Goal: Use online tool/utility: Use online tool/utility

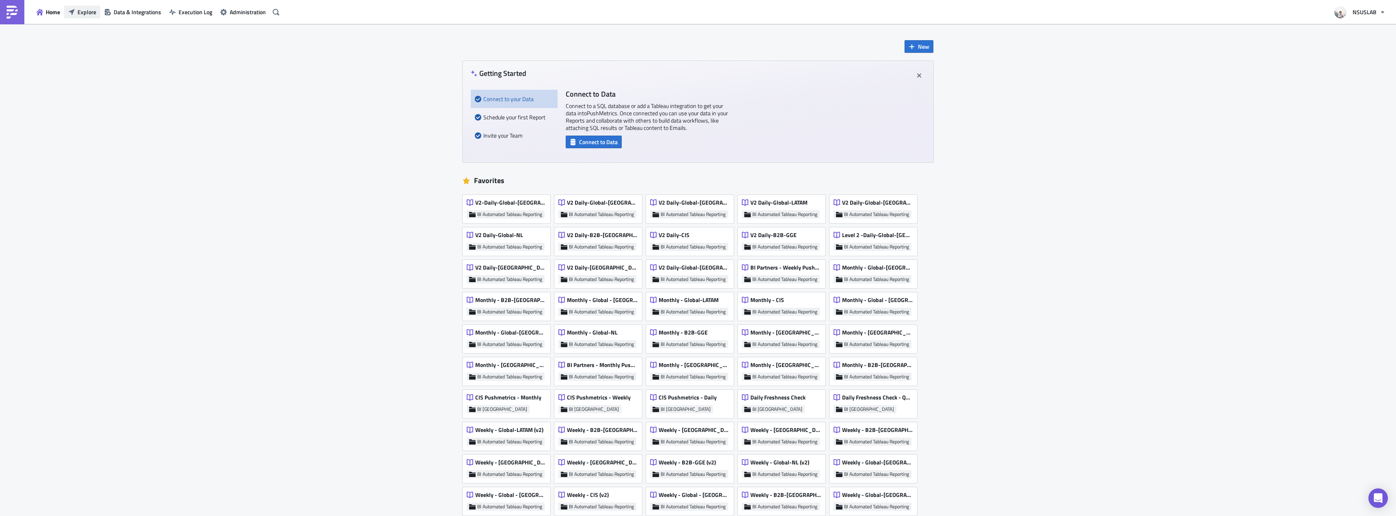
click at [80, 14] on span "Explore" at bounding box center [87, 12] width 19 height 9
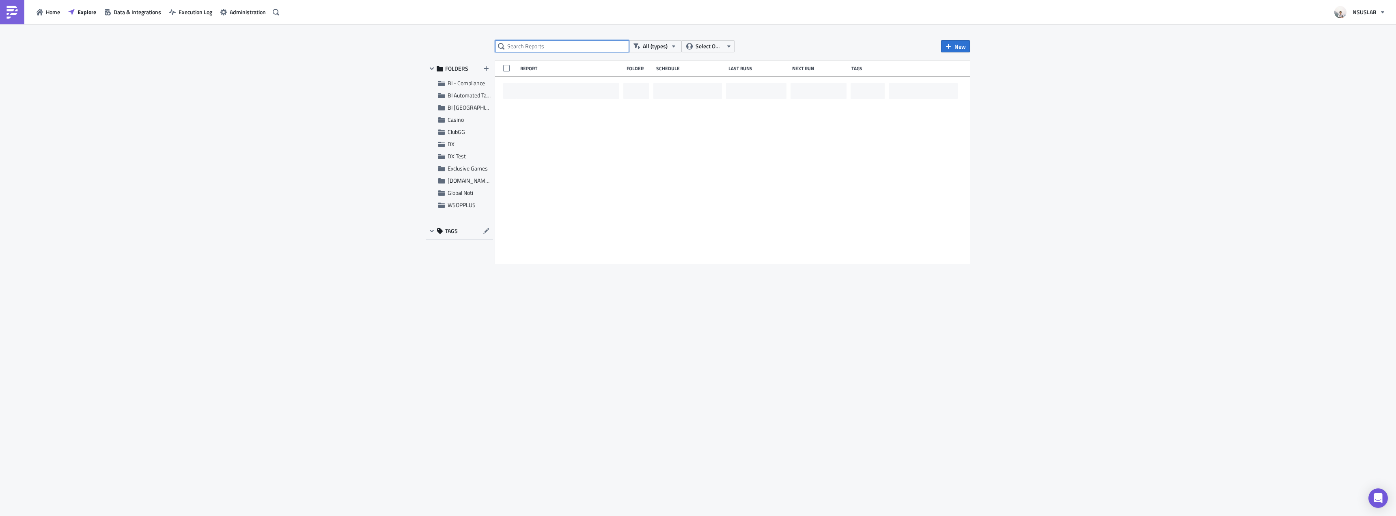
click at [566, 50] on input "text" at bounding box center [562, 46] width 134 height 12
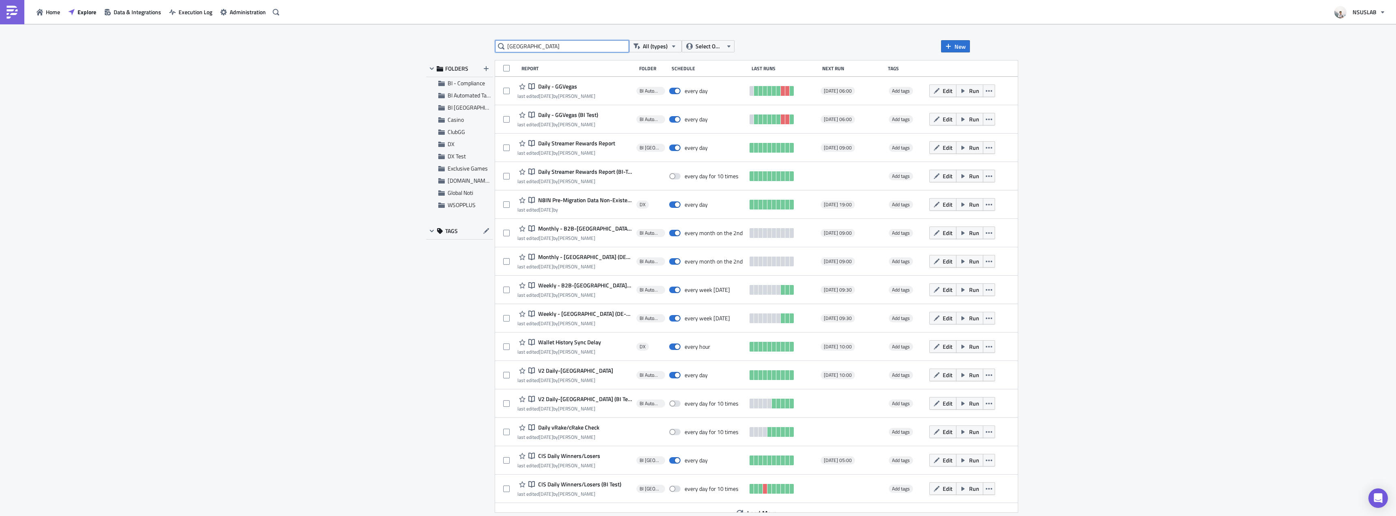
type input "romania"
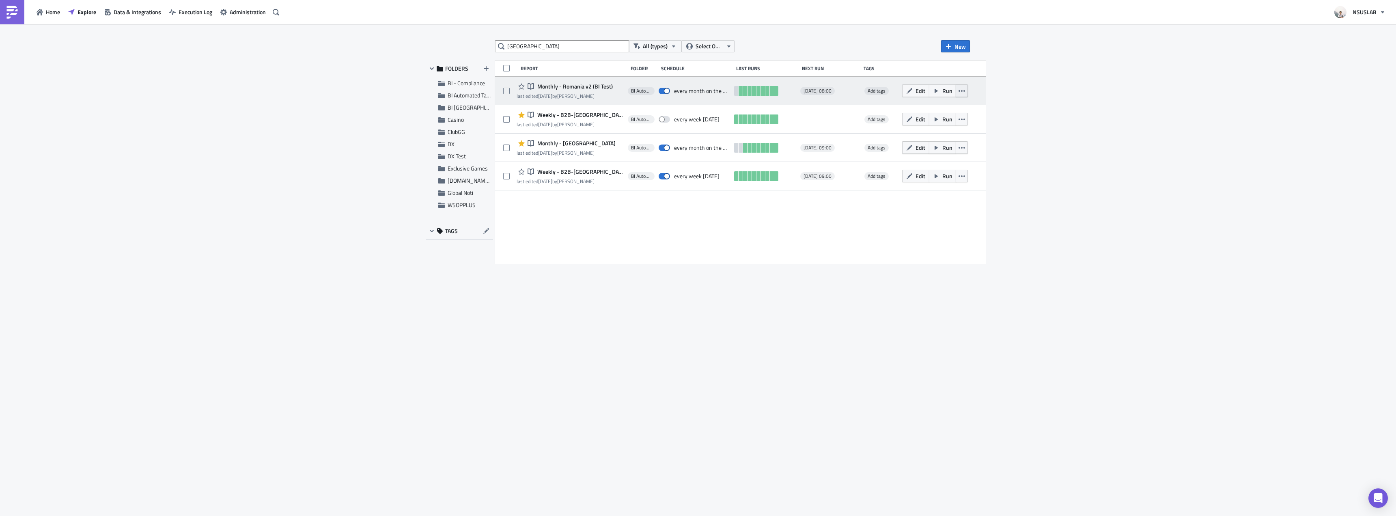
click at [958, 90] on icon "button" at bounding box center [961, 91] width 6 height 6
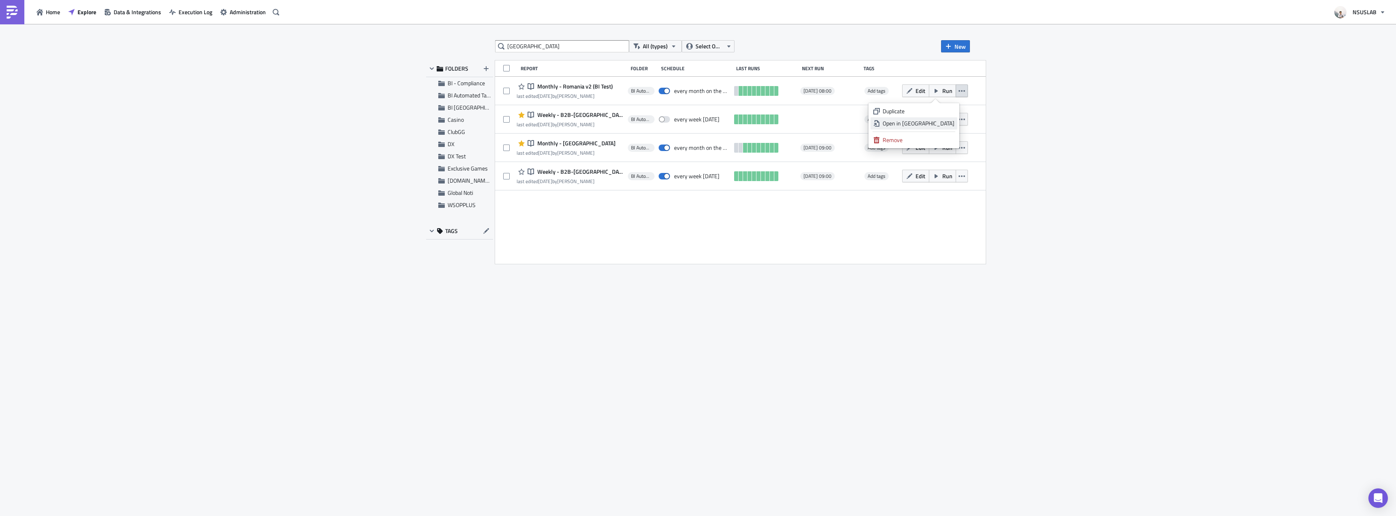
click at [944, 119] on link "Open in New Tab" at bounding box center [913, 123] width 87 height 12
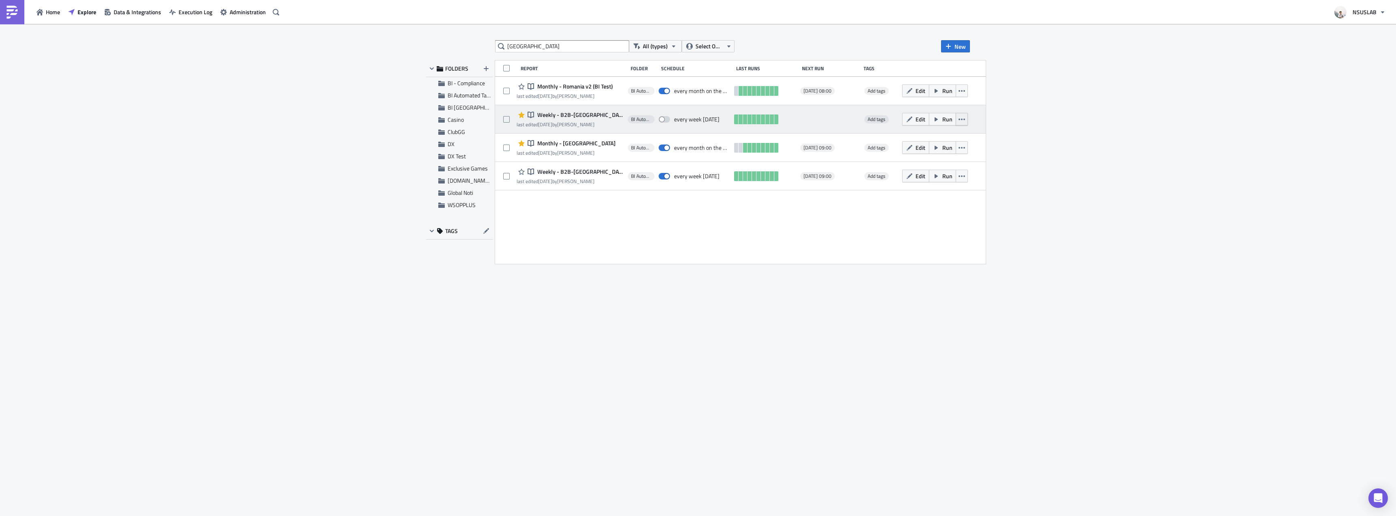
click at [959, 117] on button "button" at bounding box center [962, 119] width 12 height 13
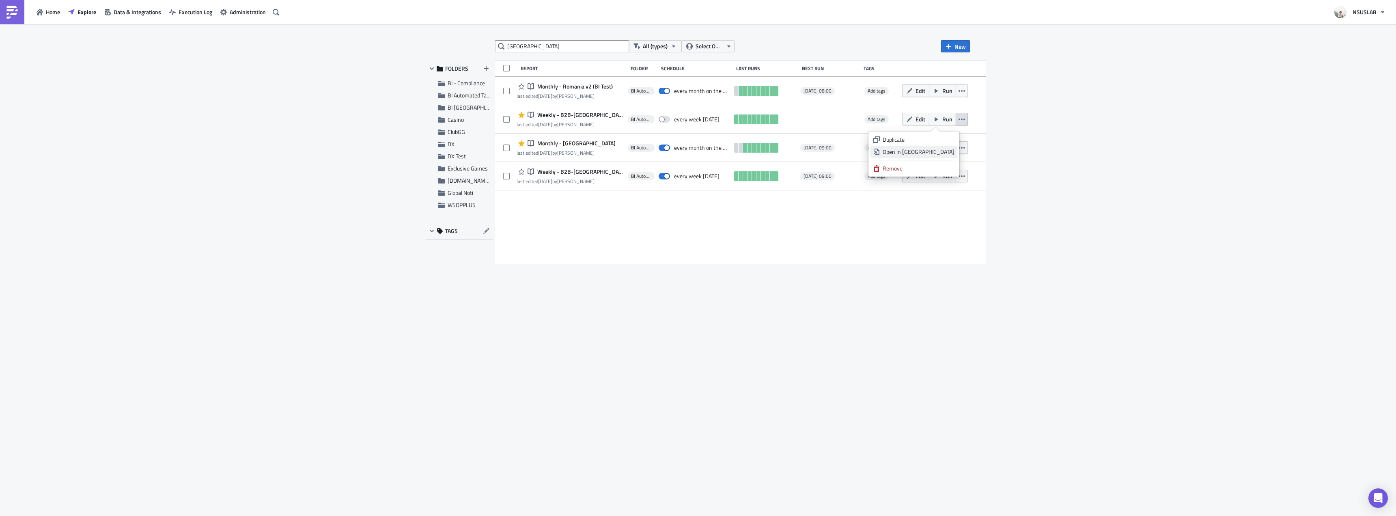
click at [940, 149] on div "Open in New Tab" at bounding box center [919, 152] width 72 height 8
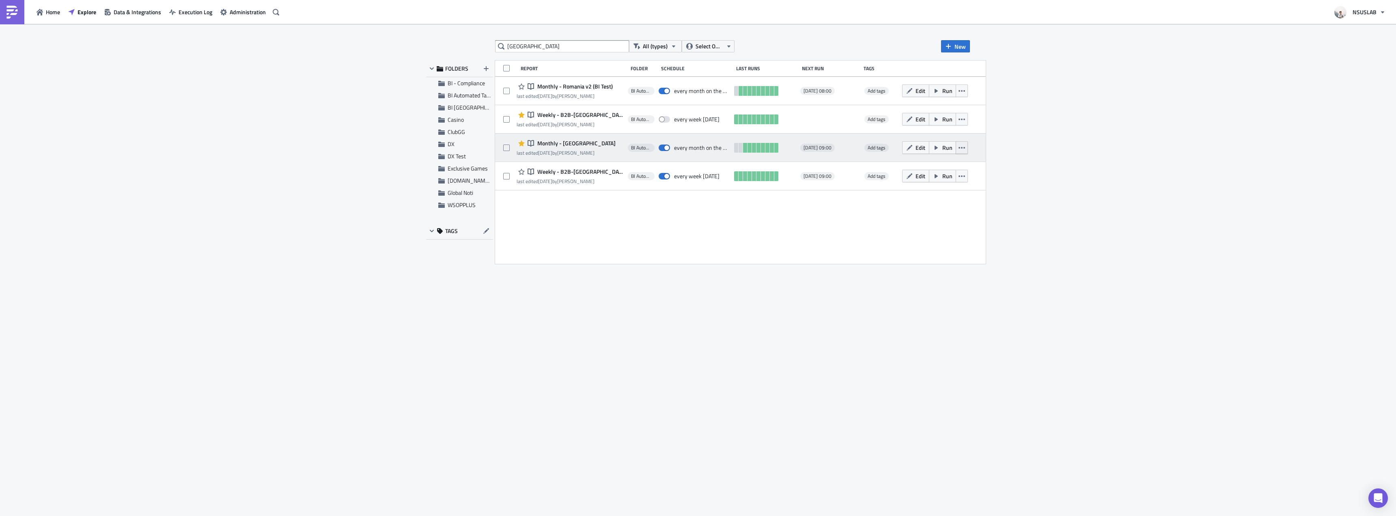
click at [958, 147] on icon "button" at bounding box center [961, 148] width 6 height 2
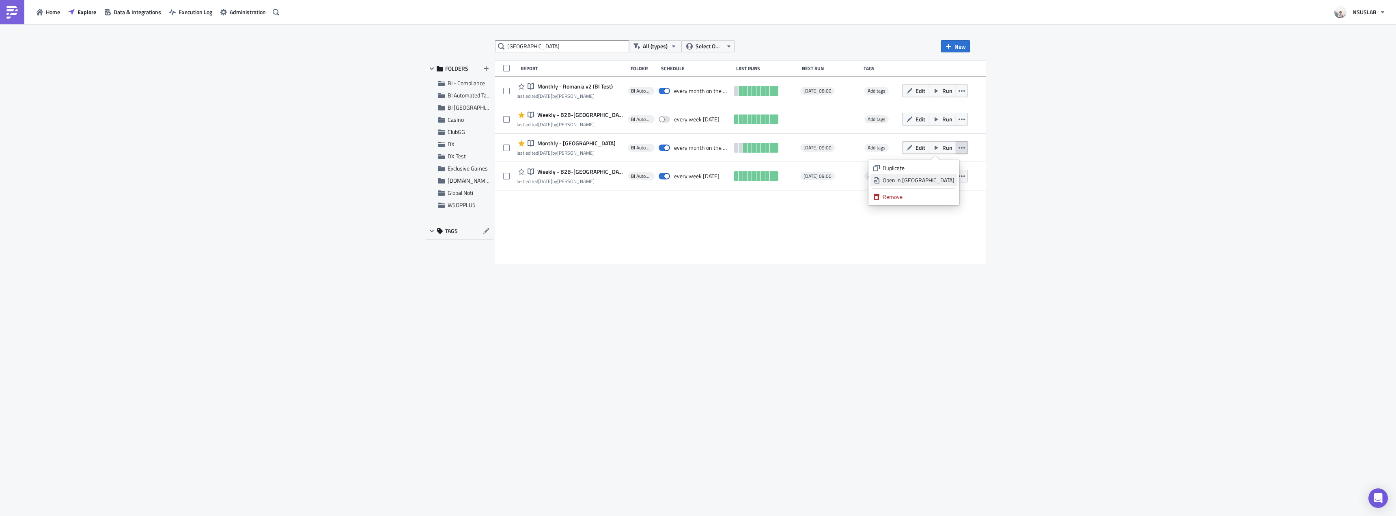
click at [932, 178] on div "Open in New Tab" at bounding box center [919, 180] width 72 height 8
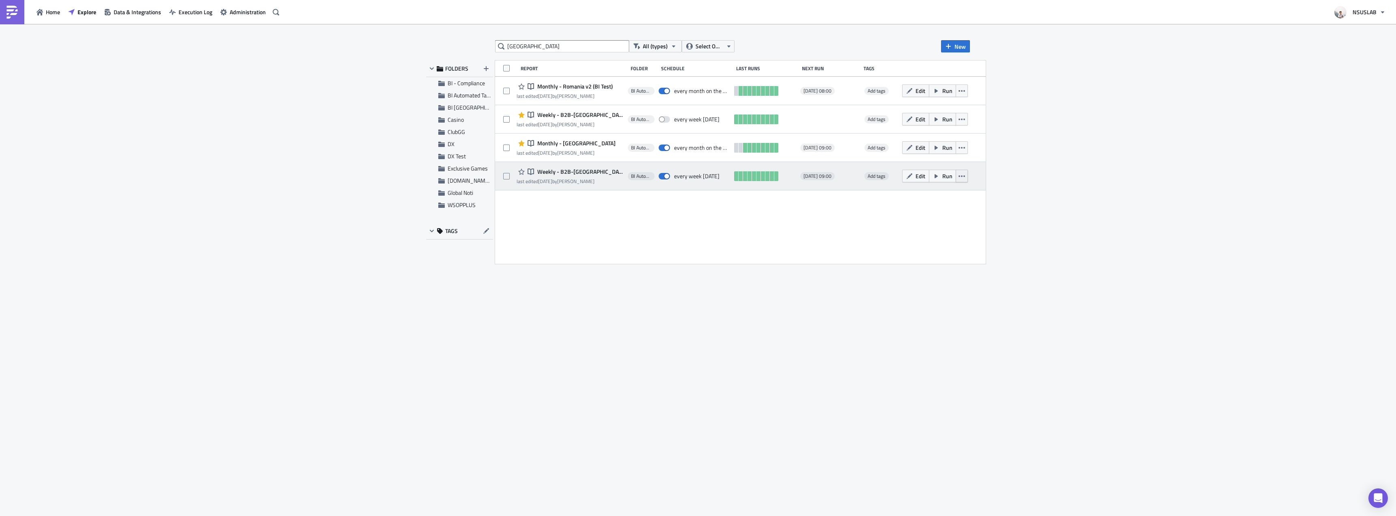
click at [958, 179] on icon "button" at bounding box center [961, 176] width 6 height 6
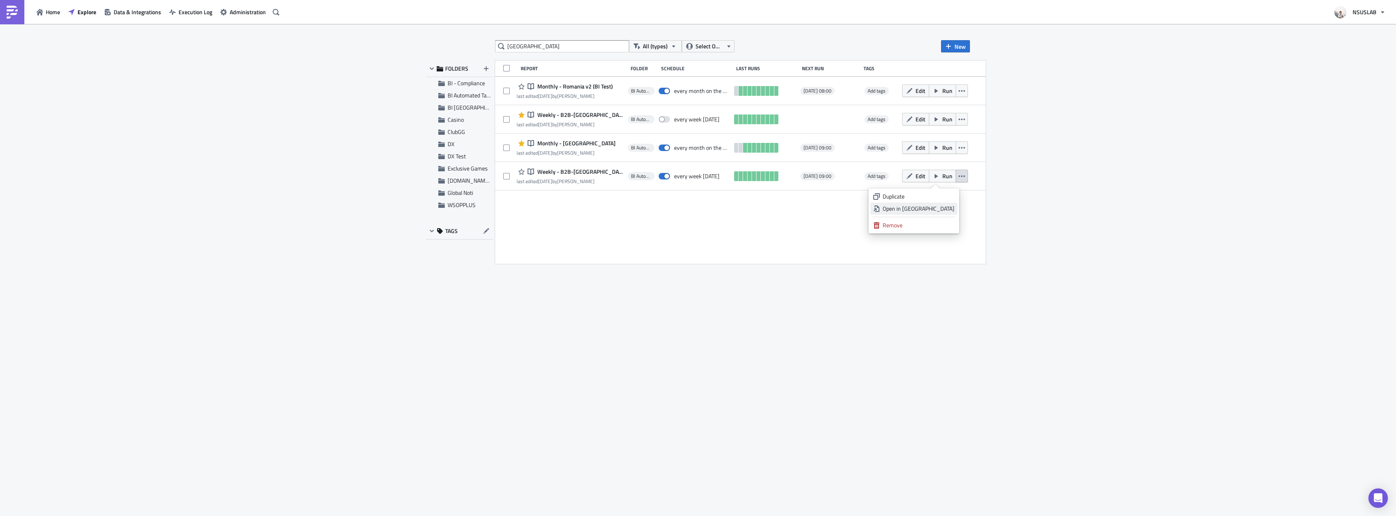
click at [943, 206] on div "Open in New Tab" at bounding box center [919, 209] width 72 height 8
click at [953, 325] on div "romania All (types) Select Owner New FOLDERS BI - Compliance BI Automated Table…" at bounding box center [698, 270] width 552 height 461
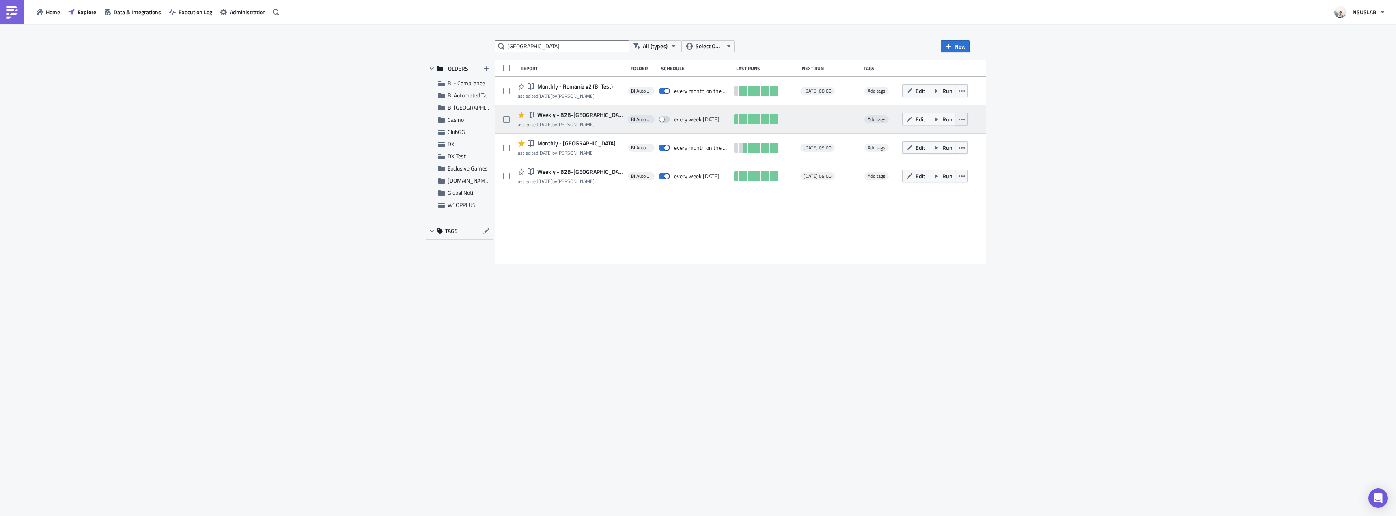
click at [958, 120] on icon "button" at bounding box center [961, 119] width 6 height 6
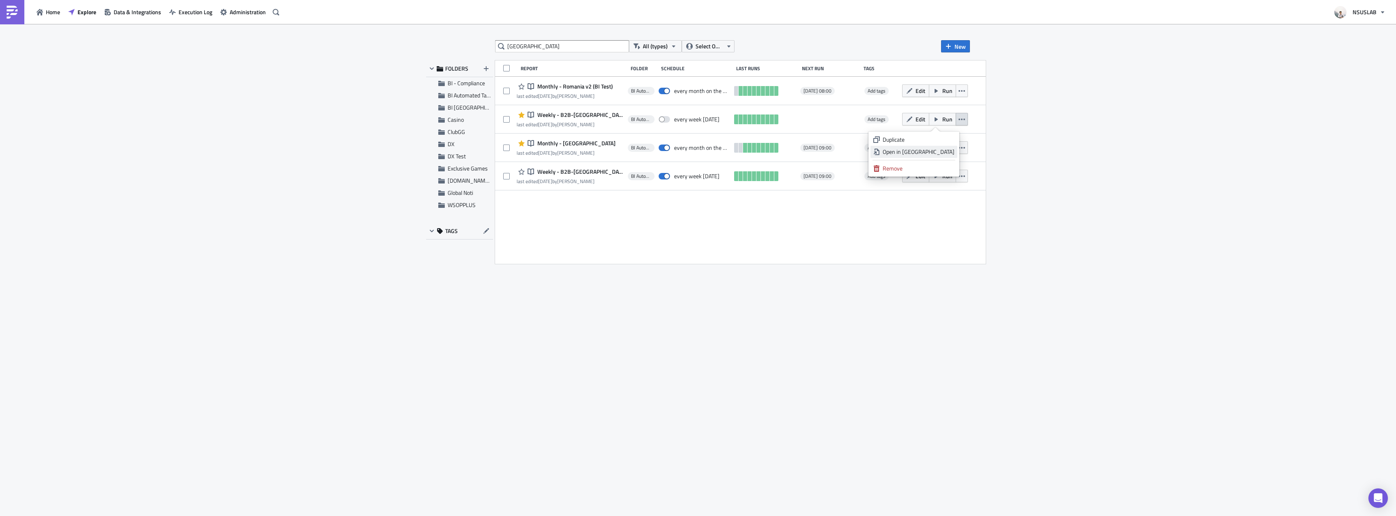
click at [947, 151] on div "Open in New Tab" at bounding box center [919, 152] width 72 height 8
drag, startPoint x: 1263, startPoint y: 345, endPoint x: 1267, endPoint y: 344, distance: 4.1
click at [1263, 345] on div "romania All (types) Select Owner New FOLDERS BI - Compliance BI Automated Table…" at bounding box center [698, 270] width 1396 height 493
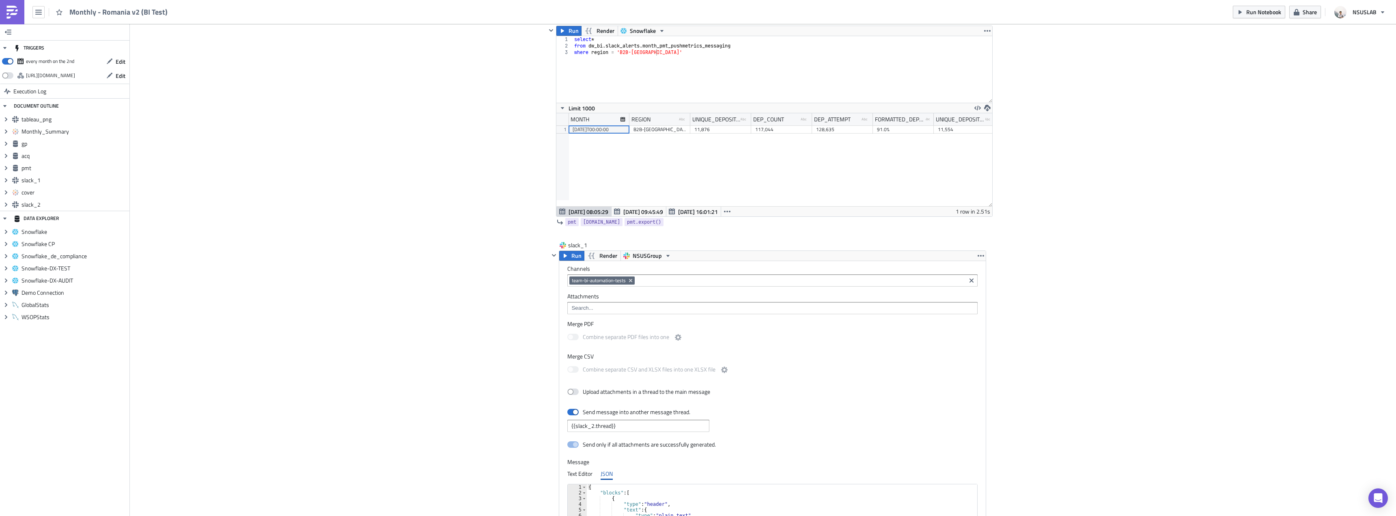
scroll to position [1420, 0]
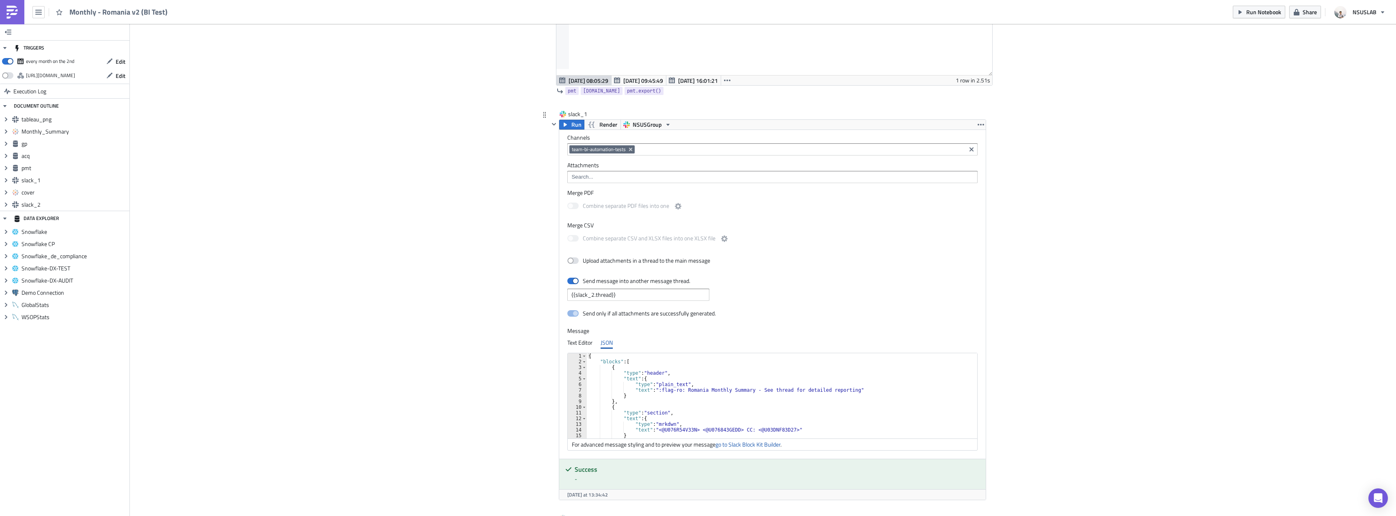
click at [659, 430] on div "{ "blocks" : [ { "type" : "header" , "text" : { "type" : "plain_text" , "text" …" at bounding box center [780, 401] width 387 height 97
click at [659, 430] on div "{ "blocks" : [ { "type" : "header" , "text" : { "type" : "plain_text" , "text" …" at bounding box center [779, 401] width 385 height 97
paste textarea "9AC8GG7V0"
type textarea ""text": "<@U09AC8GG7V0> <@U076843GEDD> CC: <@U03DNF83D27>""
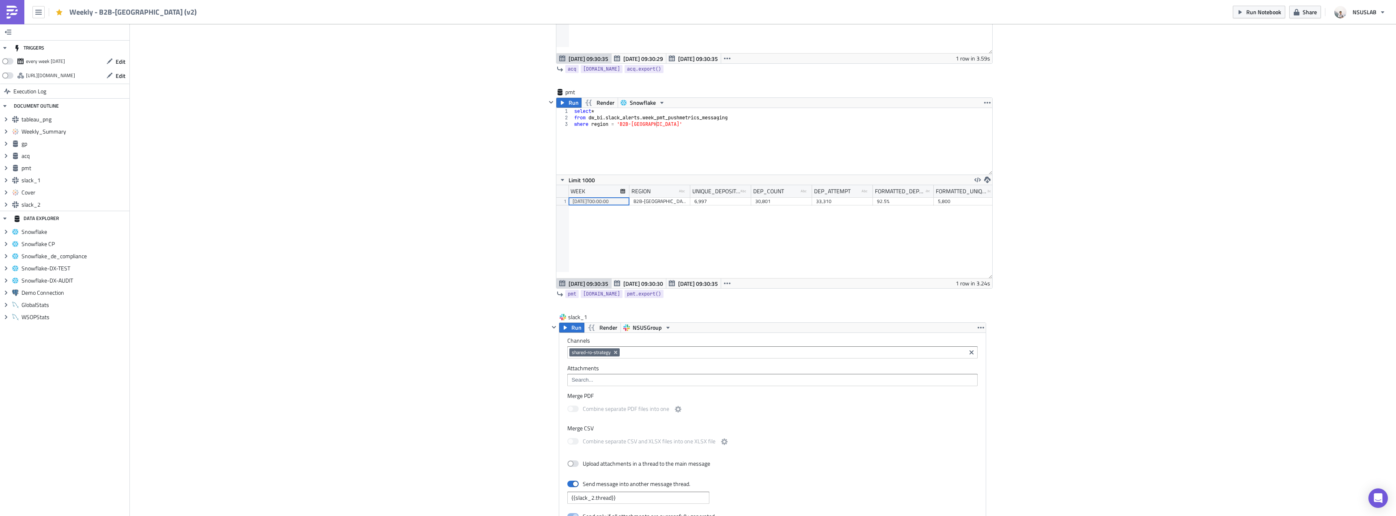
scroll to position [1501, 0]
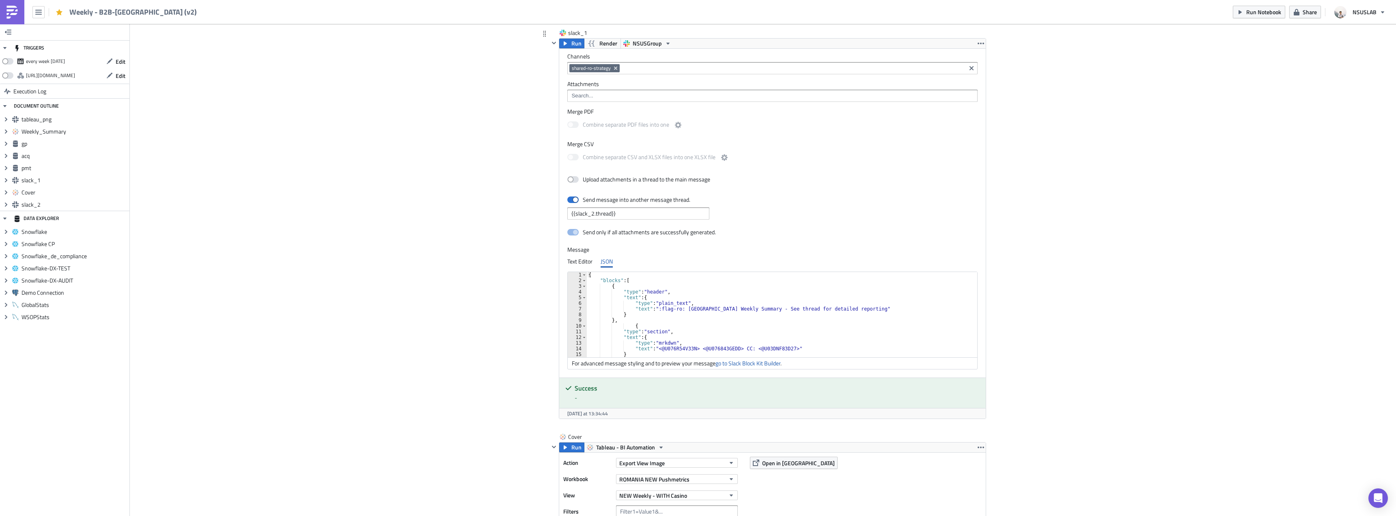
click at [663, 348] on div "{ "blocks" : [ { "type" : "header" , "text" : { "type" : "plain_text" , "text" …" at bounding box center [780, 320] width 387 height 97
paste textarea "9AC8GG7V0"
type textarea ""text": "<@U09AC8GG7V0> <@U076843GEDD> CC: <@U03DNF83D27>""
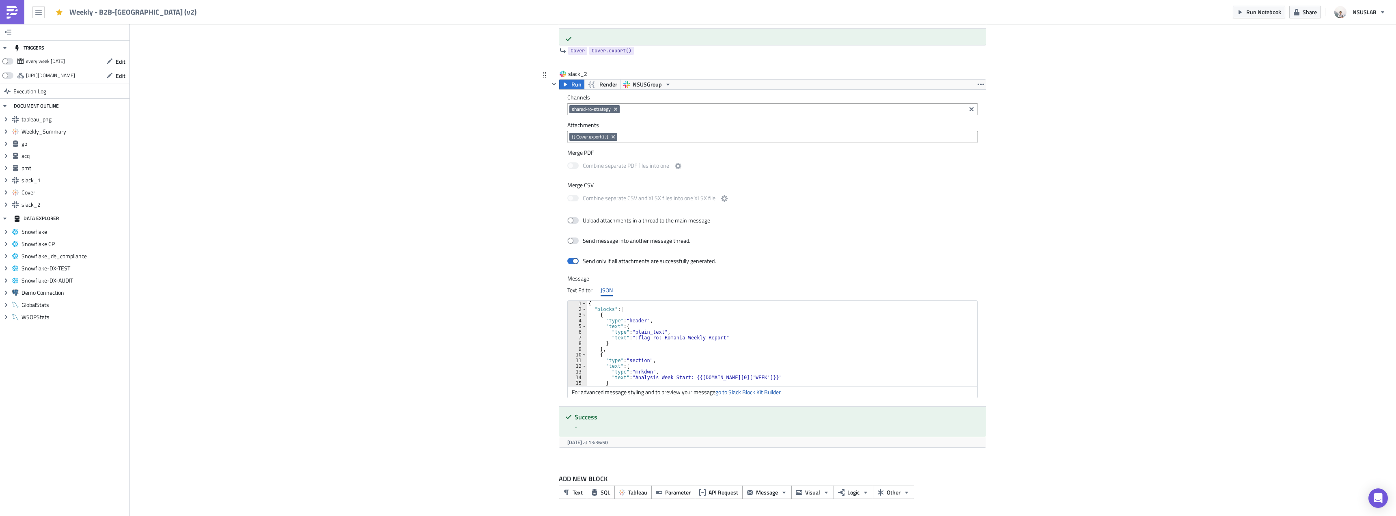
scroll to position [49, 0]
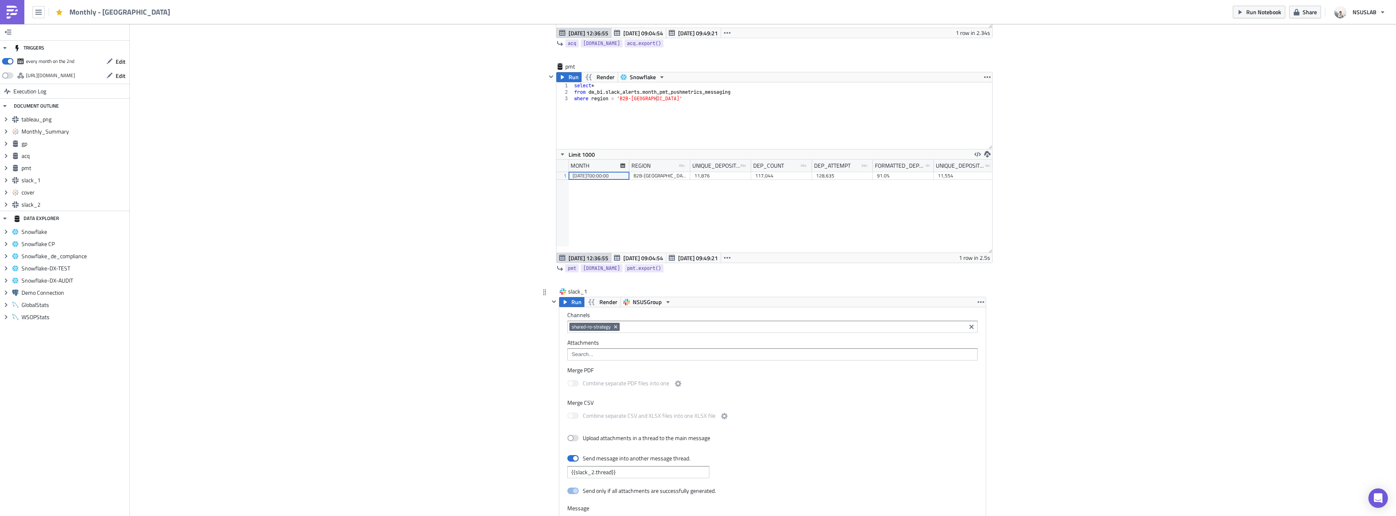
scroll to position [1420, 0]
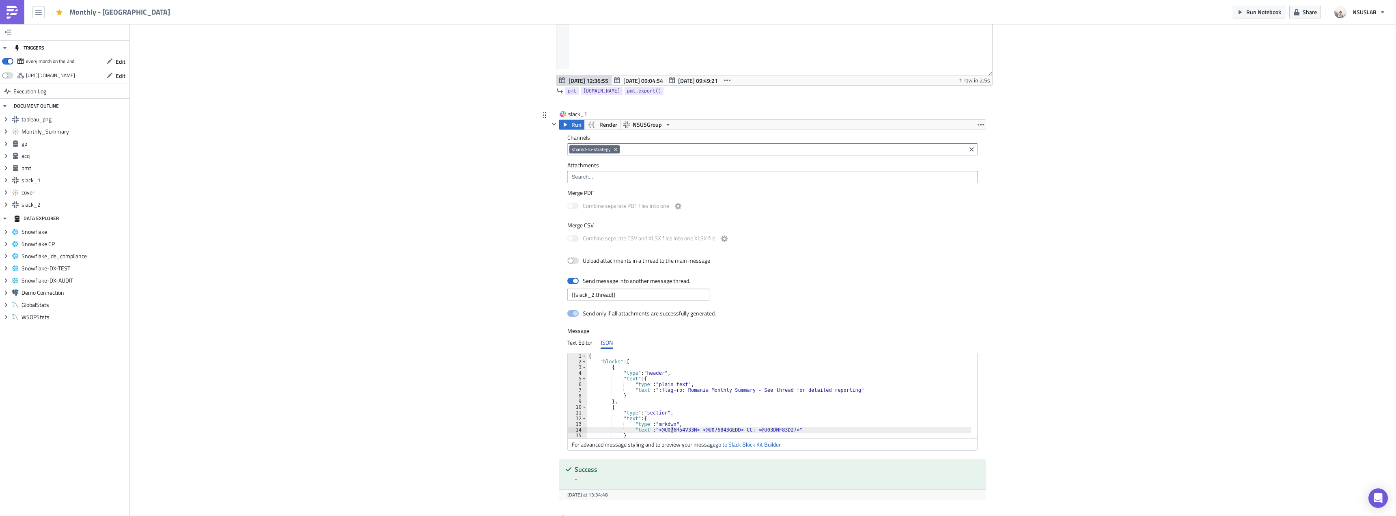
click at [669, 431] on div "{ "blocks" : [ { "type" : "header" , "text" : { "type" : "plain_text" , "text" …" at bounding box center [779, 401] width 385 height 97
paste textarea "9AC8GG7V0"
type textarea ""text": "<@U09AC8GG7V0> <@U076843GEDD> CC: <@U03DNF83D27>""
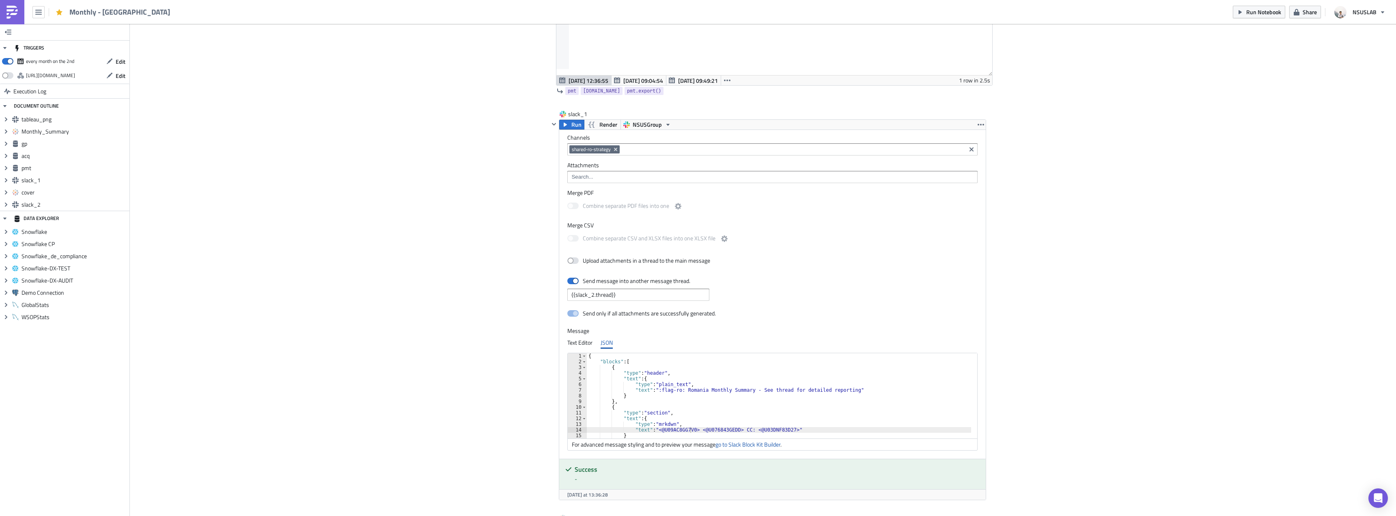
click at [753, 448] on link "go to Slack Block Kit Builder" at bounding box center [747, 444] width 65 height 9
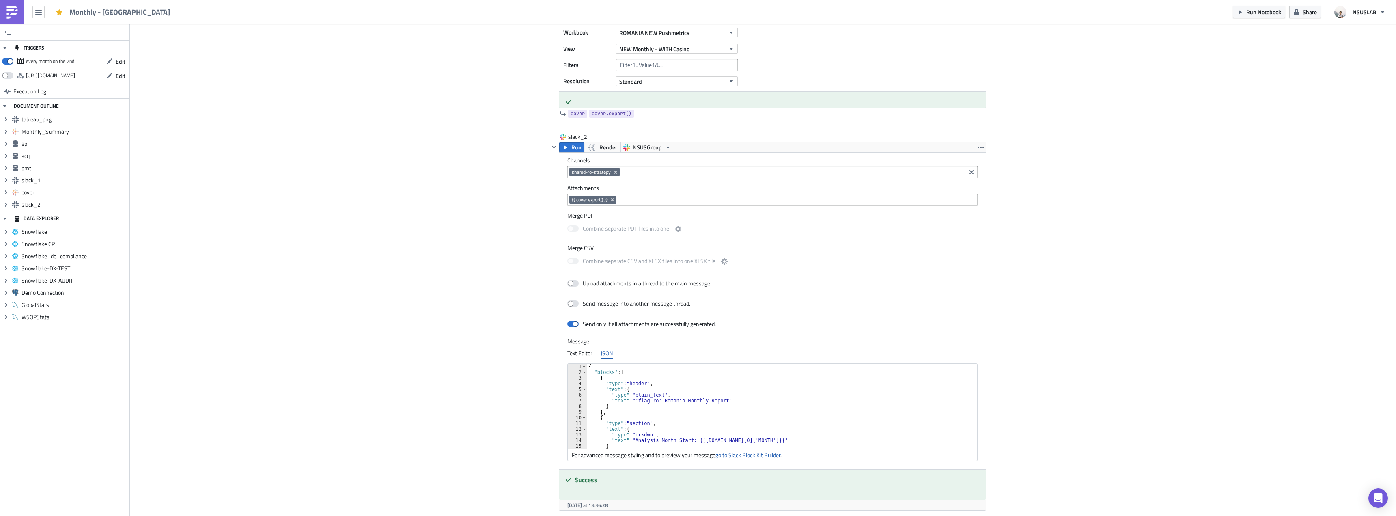
scroll to position [2011, 0]
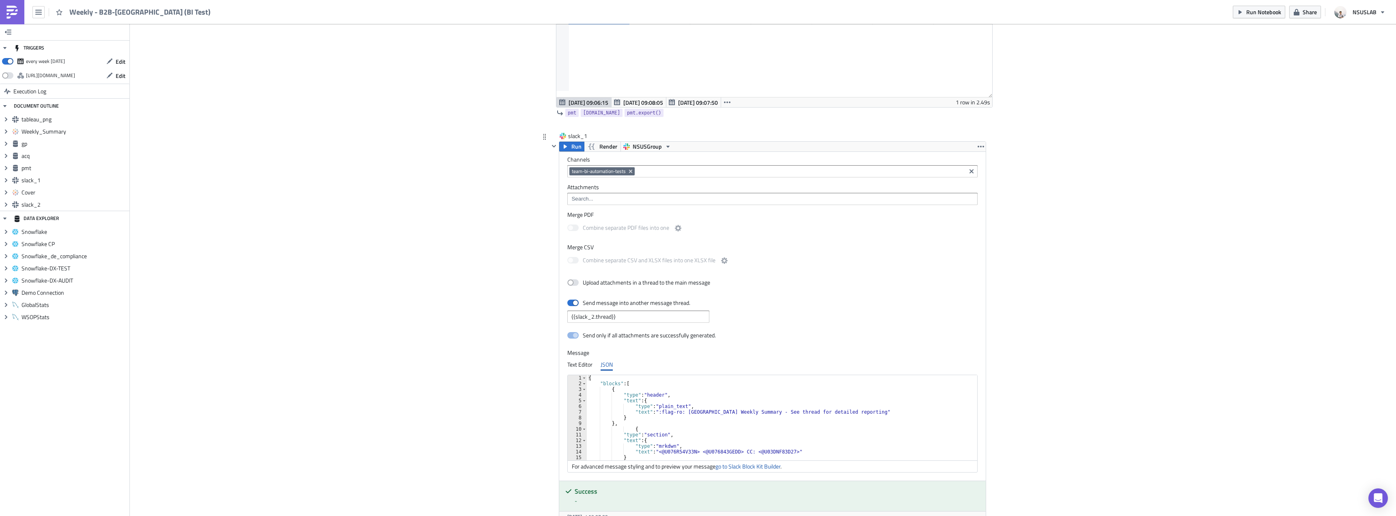
scroll to position [24, 0]
click at [737, 466] on link "go to Slack Block Kit Builder" at bounding box center [747, 466] width 65 height 9
click at [682, 403] on div "} , { "type" : "section" , "text" : { "type" : "mrkdwn" , "text" : "<@U076R54V3…" at bounding box center [784, 420] width 394 height 97
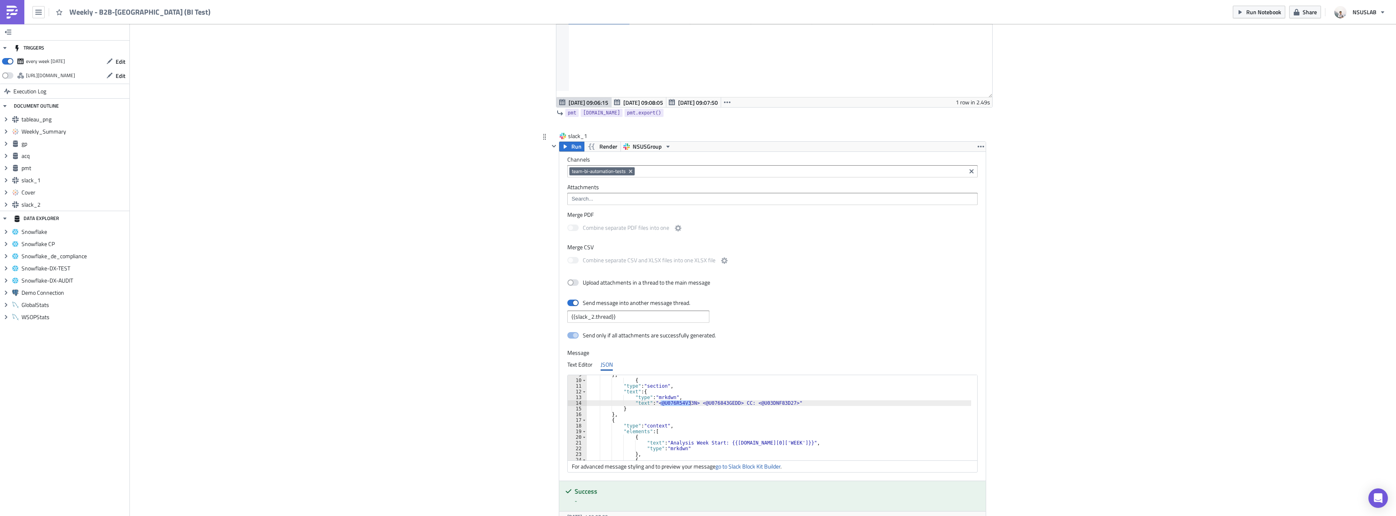
click at [676, 402] on div "} , { "type" : "section" , "text" : { "type" : "mrkdwn" , "text" : "<@U076R54V3…" at bounding box center [779, 417] width 384 height 85
click at [676, 402] on div "} , { "type" : "section" , "text" : { "type" : "mrkdwn" , "text" : "<@U076R54V3…" at bounding box center [784, 420] width 394 height 97
paste textarea "9AC8GG7V0"
click at [746, 413] on div "} , { "type" : "section" , "text" : { "type" : "mrkdwn" , "text" : "<@U09AC8GG7…" at bounding box center [784, 420] width 394 height 97
type textarea "},"
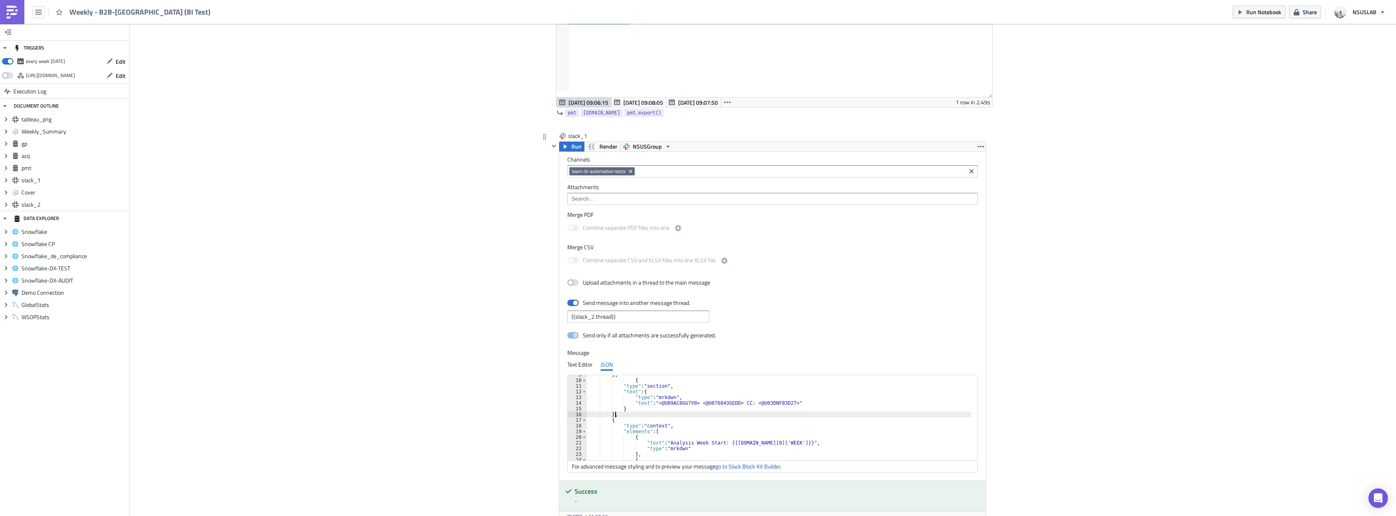
scroll to position [73, 0]
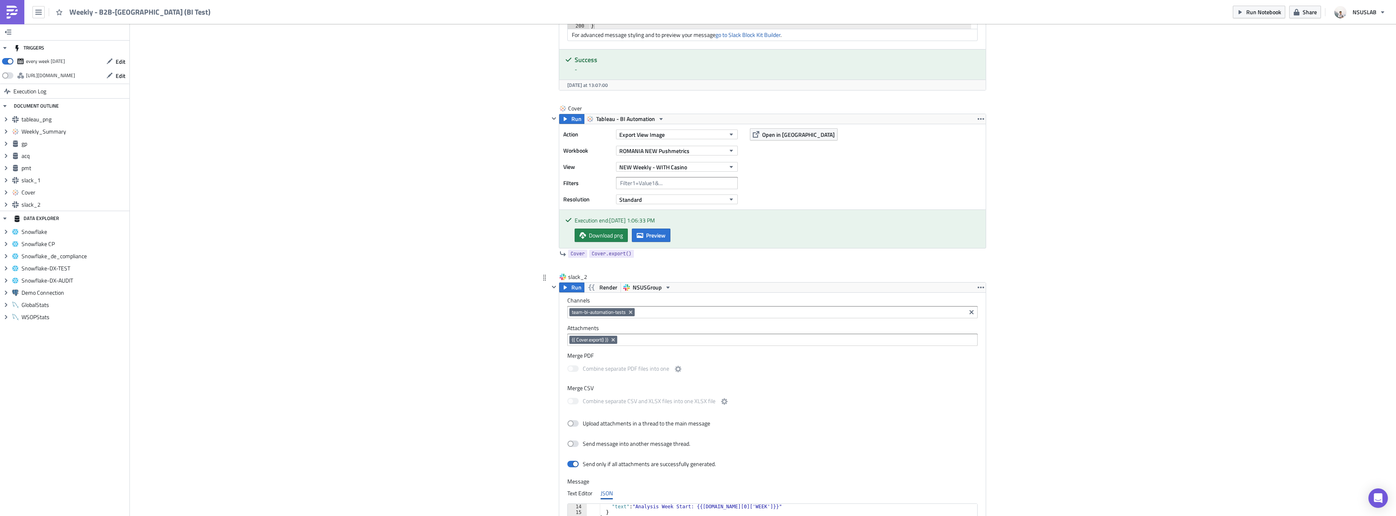
scroll to position [1689, 0]
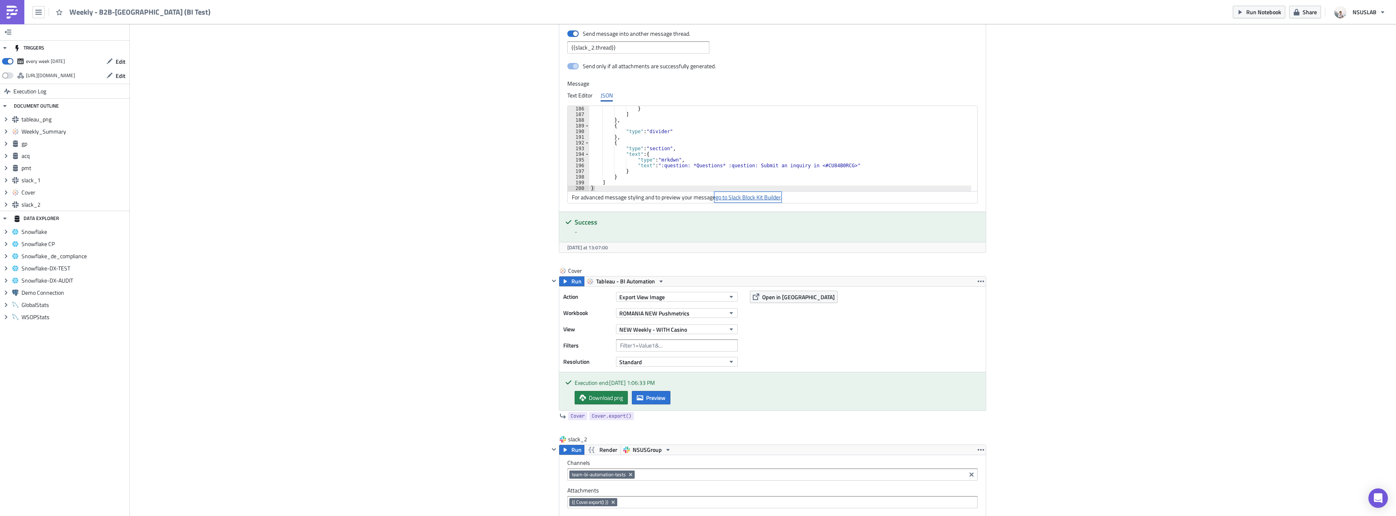
click at [759, 200] on link "go to Slack Block Kit Builder" at bounding box center [747, 197] width 65 height 9
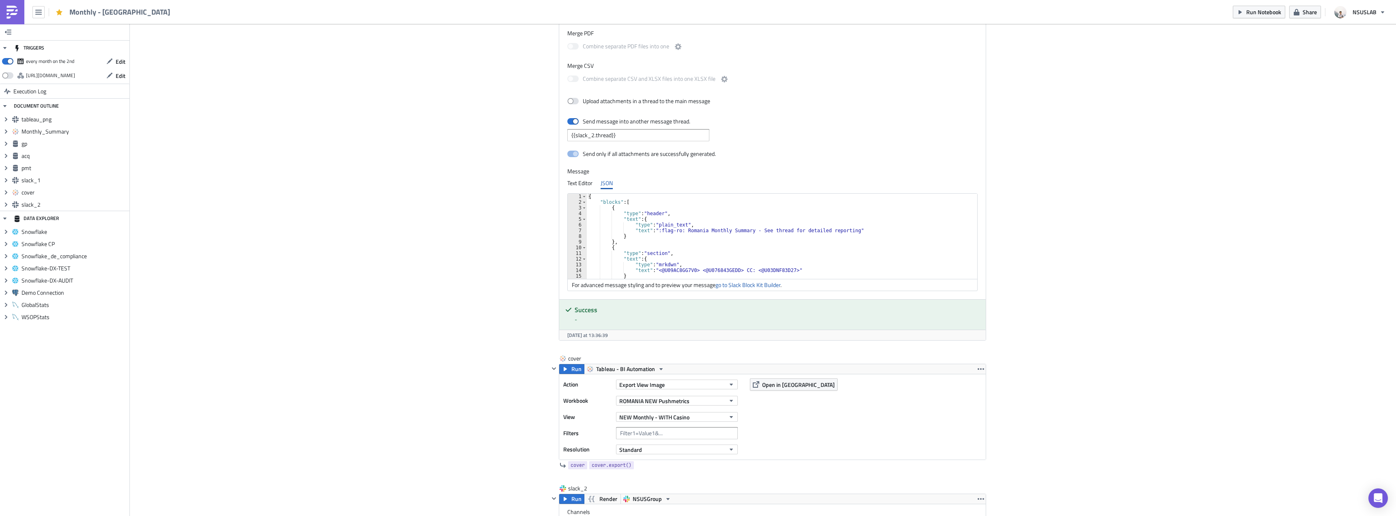
scroll to position [1721, 0]
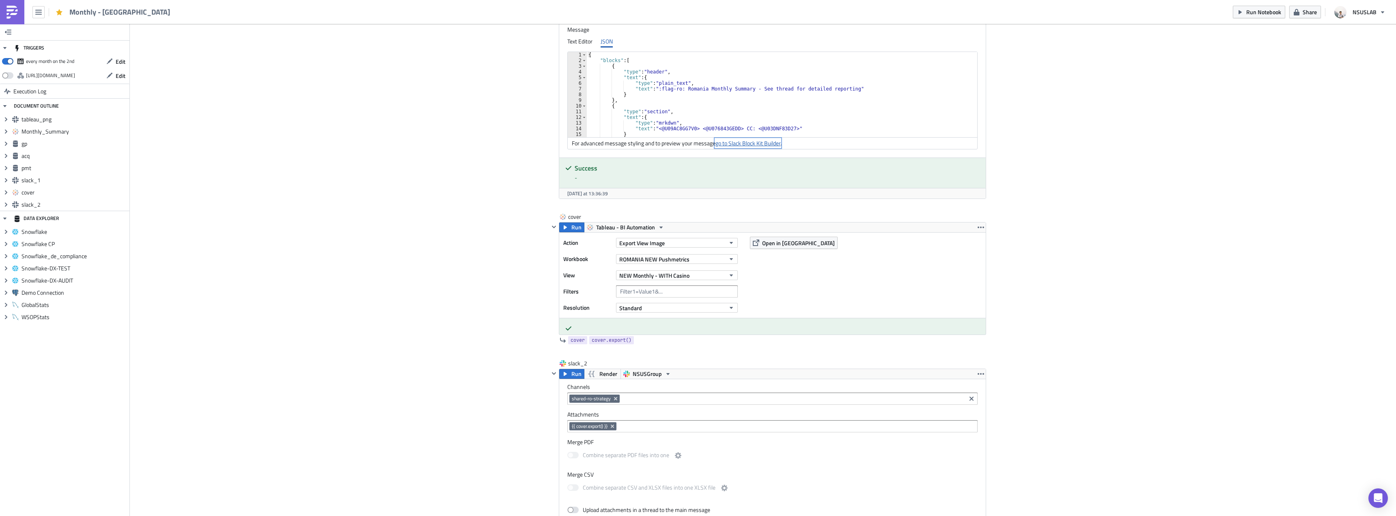
click at [730, 144] on link "go to Slack Block Kit Builder" at bounding box center [747, 143] width 65 height 9
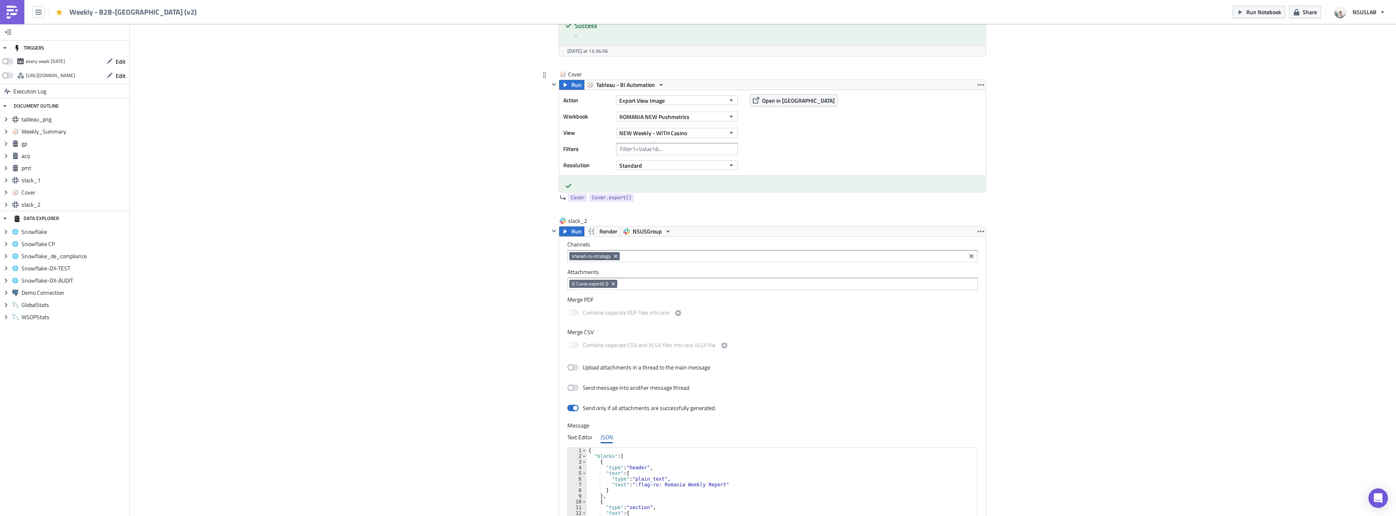
scroll to position [1762, 0]
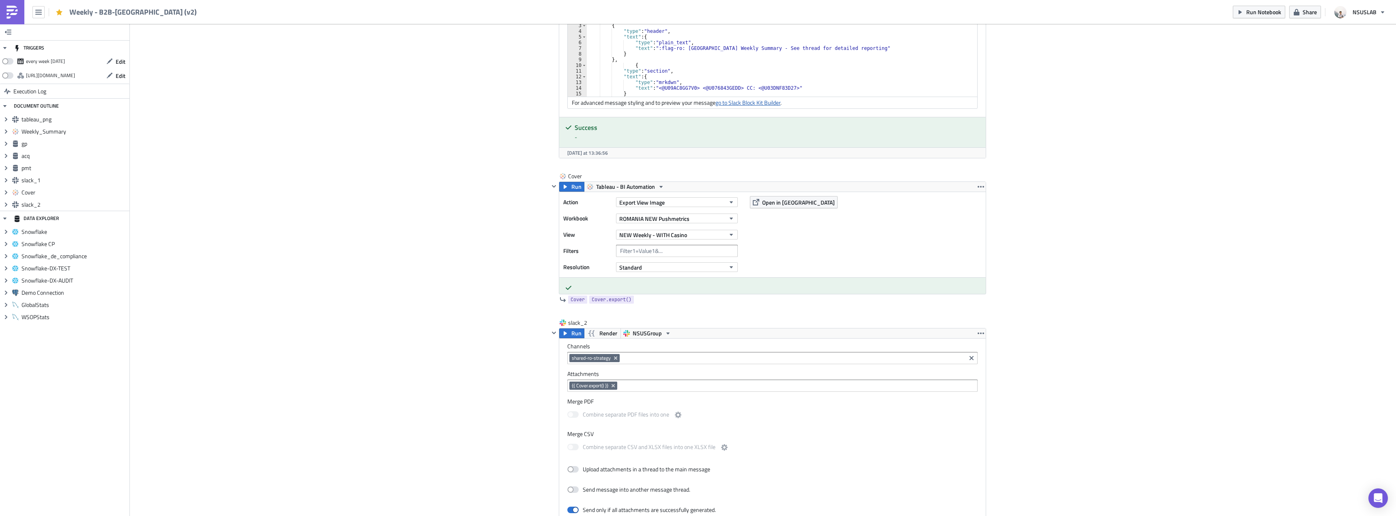
click at [768, 106] on link "go to Slack Block Kit Builder" at bounding box center [747, 102] width 65 height 9
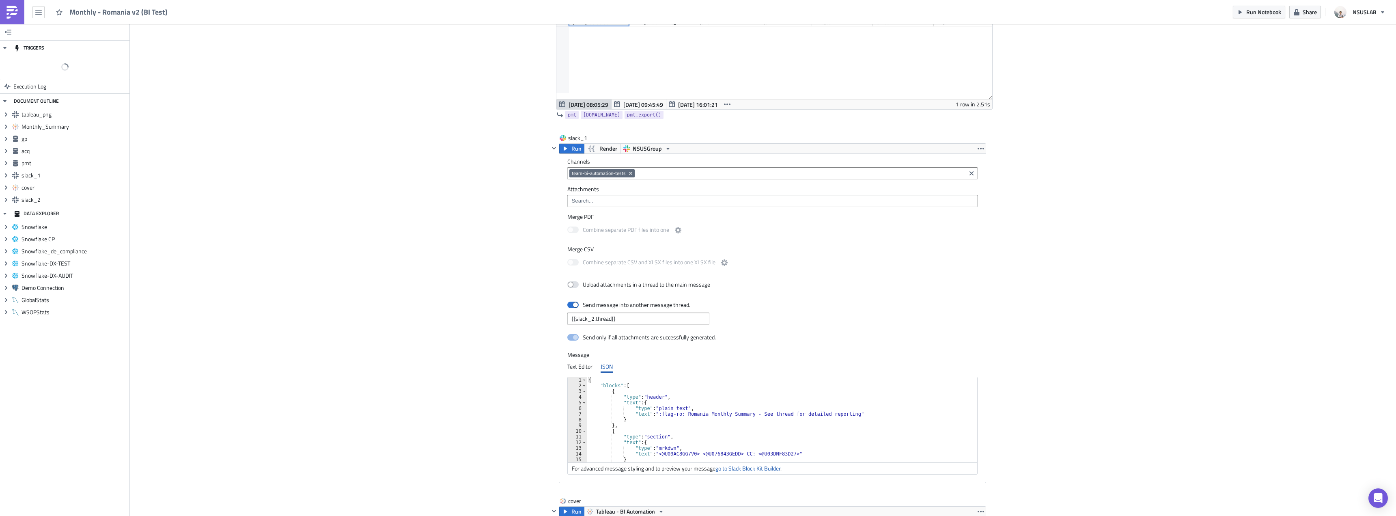
scroll to position [1762, 0]
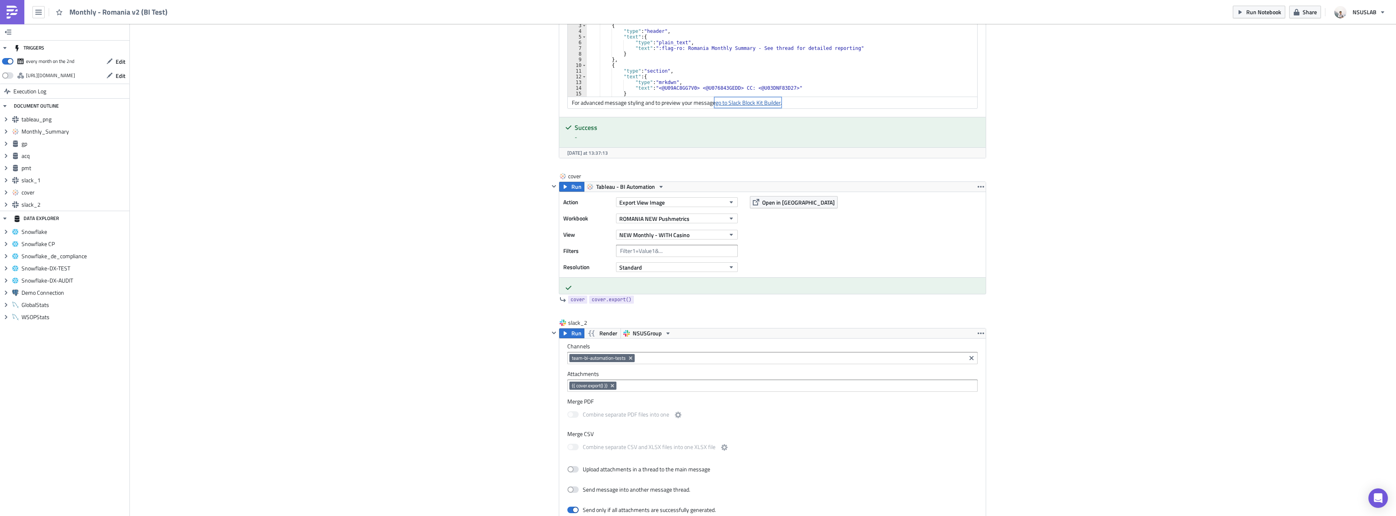
click at [742, 105] on link "go to Slack Block Kit Builder" at bounding box center [747, 102] width 65 height 9
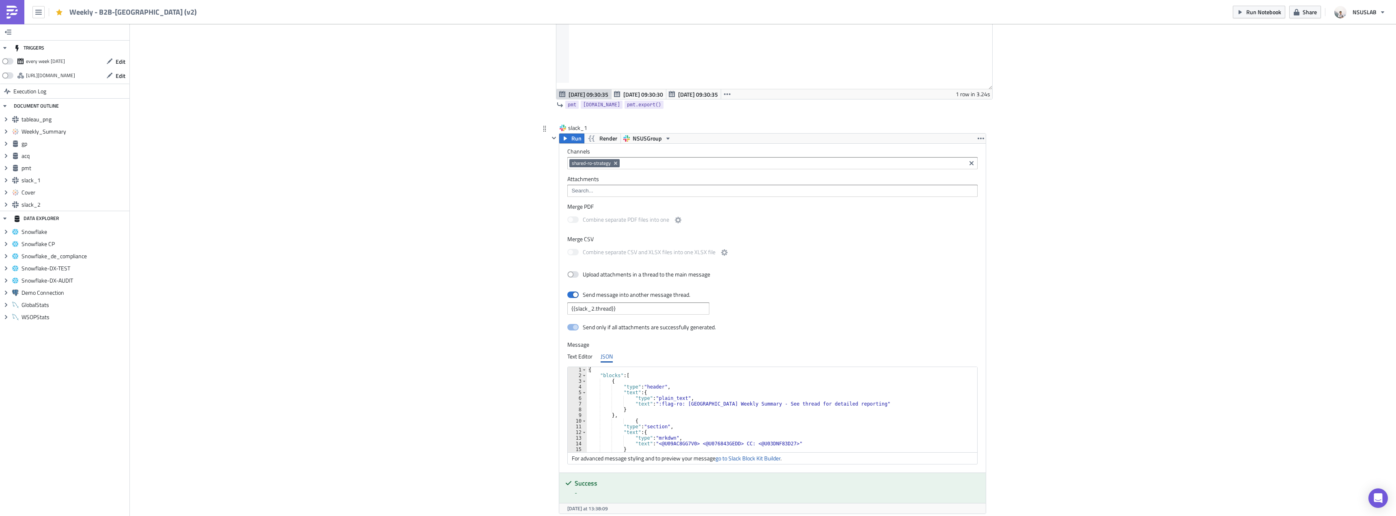
scroll to position [1583, 0]
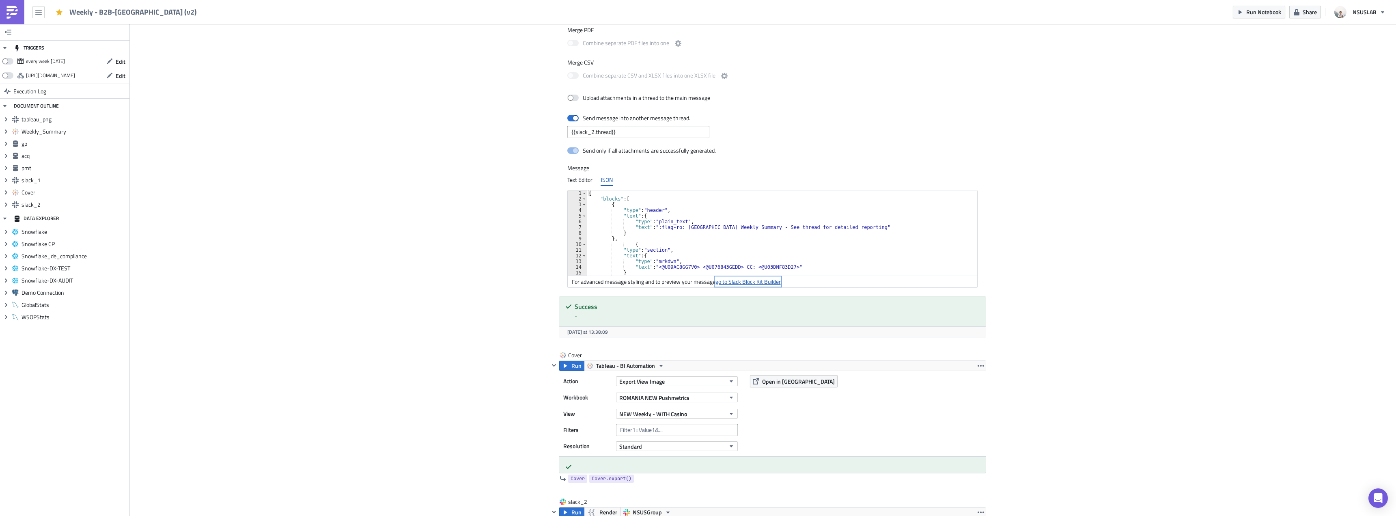
click at [753, 281] on link "go to Slack Block Kit Builder" at bounding box center [747, 281] width 65 height 9
